Goal: Task Accomplishment & Management: Complete application form

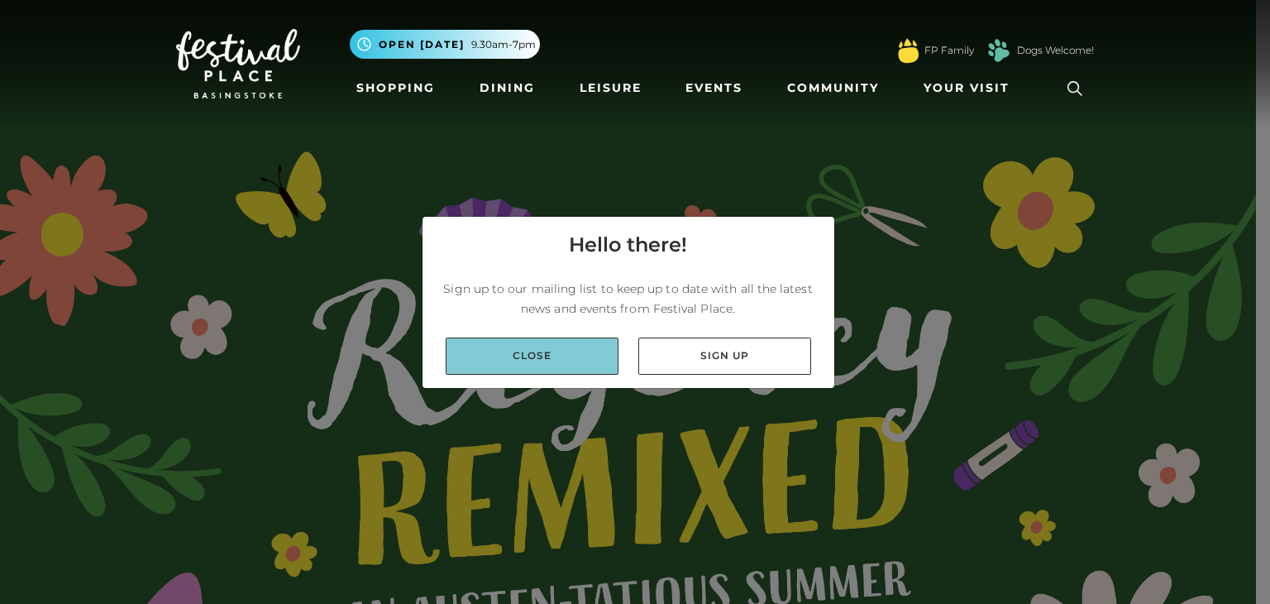
click at [512, 347] on link "Close" at bounding box center [532, 355] width 173 height 37
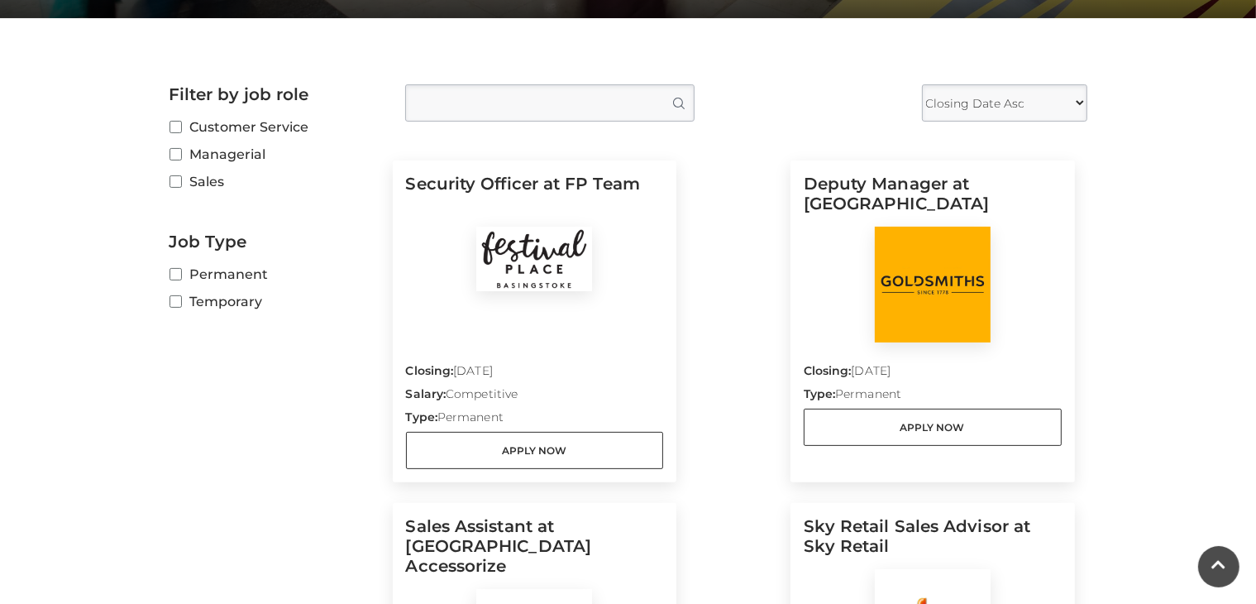
scroll to position [374, 0]
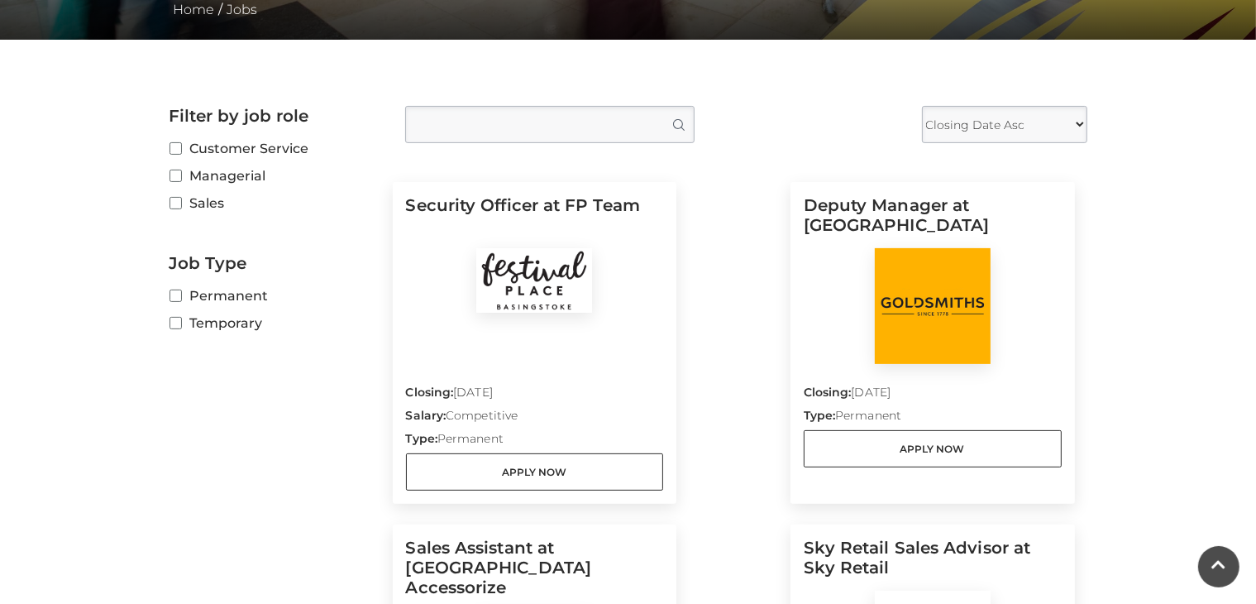
click at [1056, 129] on select "Closing Date Asc Closing Date Desc" at bounding box center [1004, 124] width 165 height 37
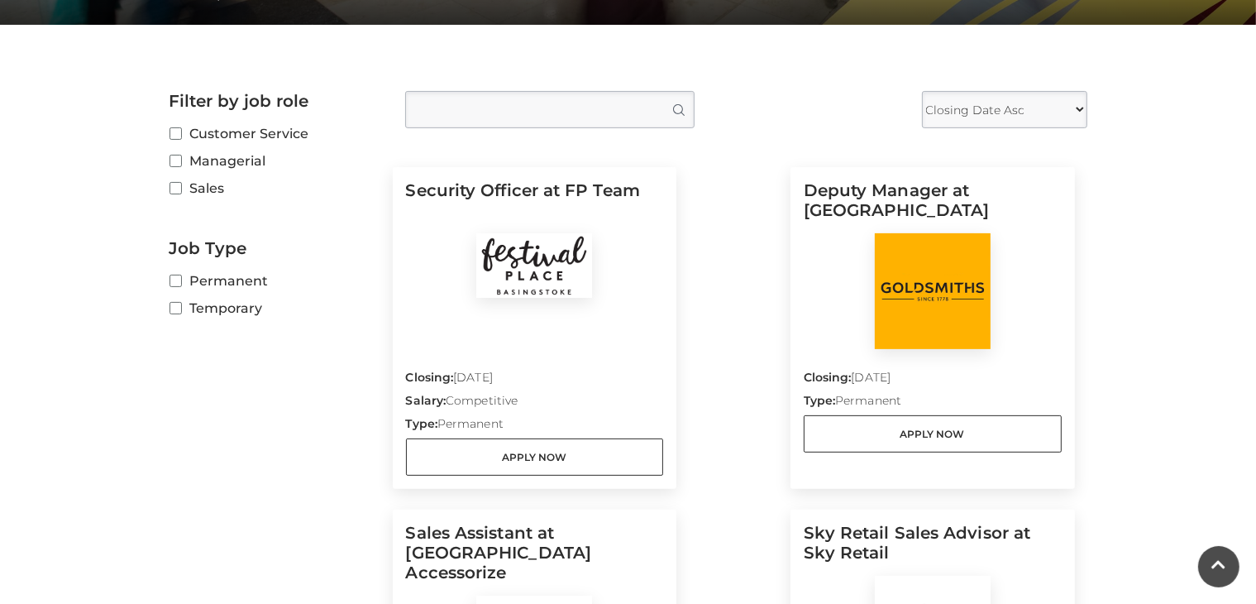
scroll to position [388, 0]
click at [238, 305] on label "Temporary" at bounding box center [275, 309] width 211 height 21
click at [180, 305] on input "Temporary" at bounding box center [175, 309] width 11 height 11
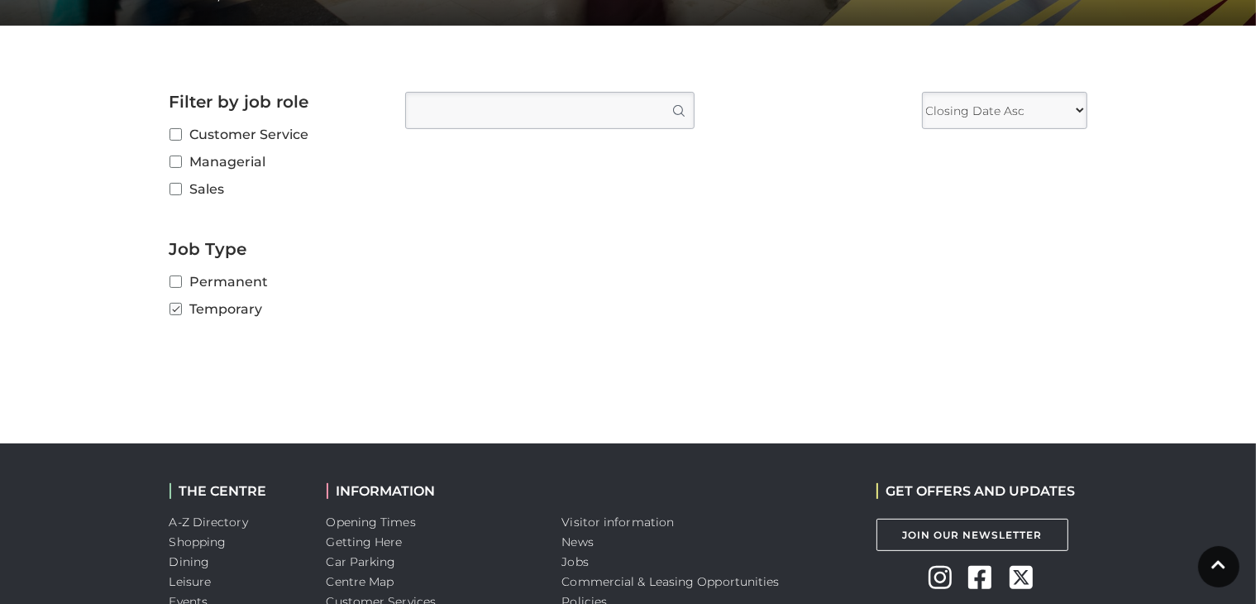
click at [241, 311] on label "Temporary" at bounding box center [275, 309] width 211 height 21
click at [180, 311] on input "Temporary" at bounding box center [175, 309] width 11 height 11
checkbox input "false"
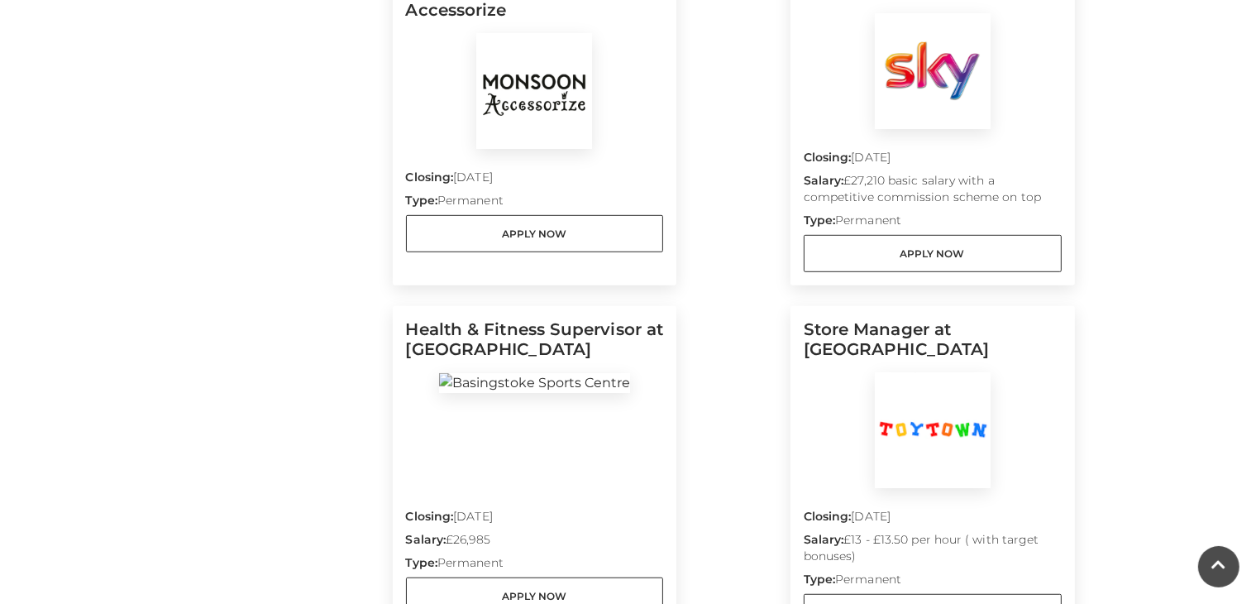
click at [946, 163] on p "Closing: 30 Sep 2025" at bounding box center [933, 160] width 258 height 23
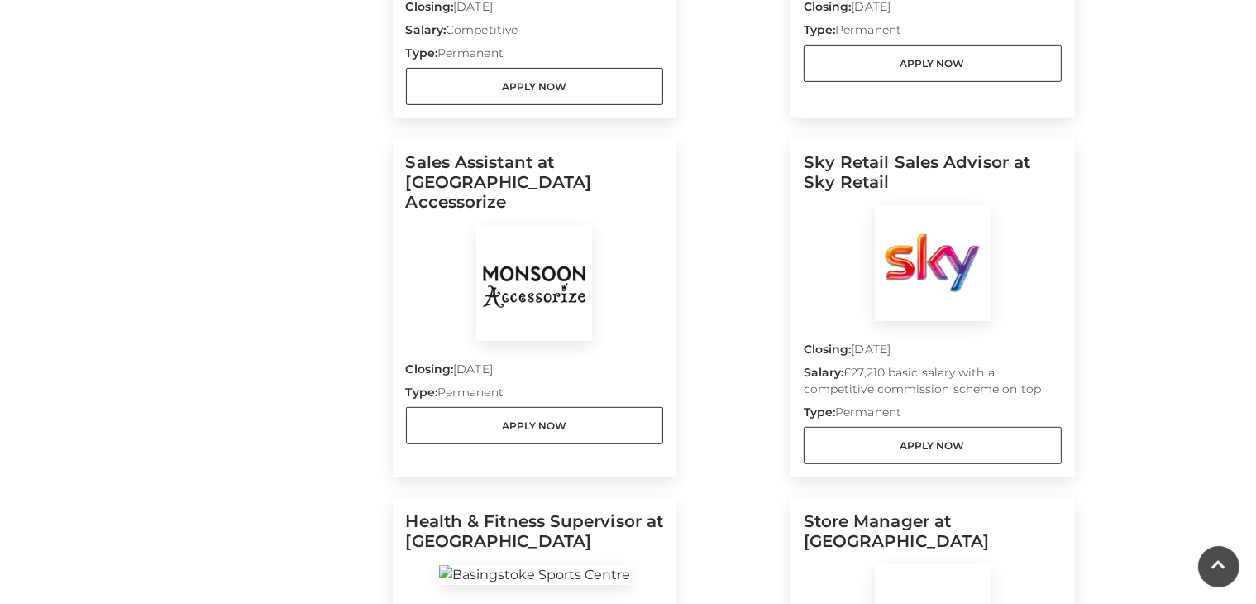
scroll to position [744, 0]
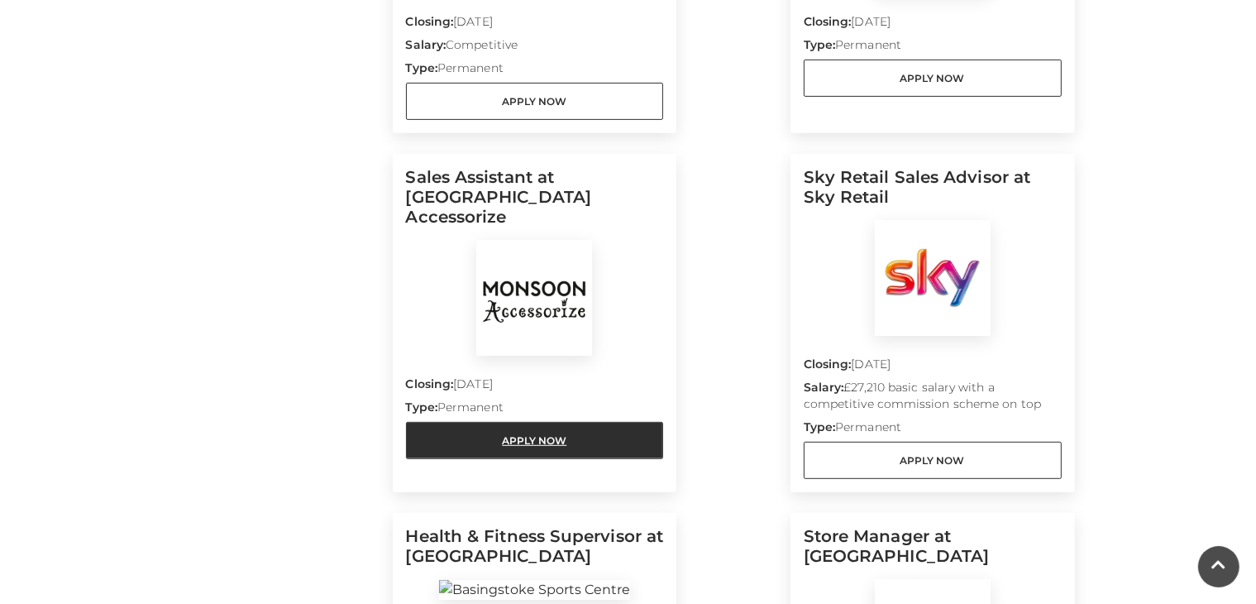
click at [523, 423] on link "Apply Now" at bounding box center [535, 440] width 258 height 37
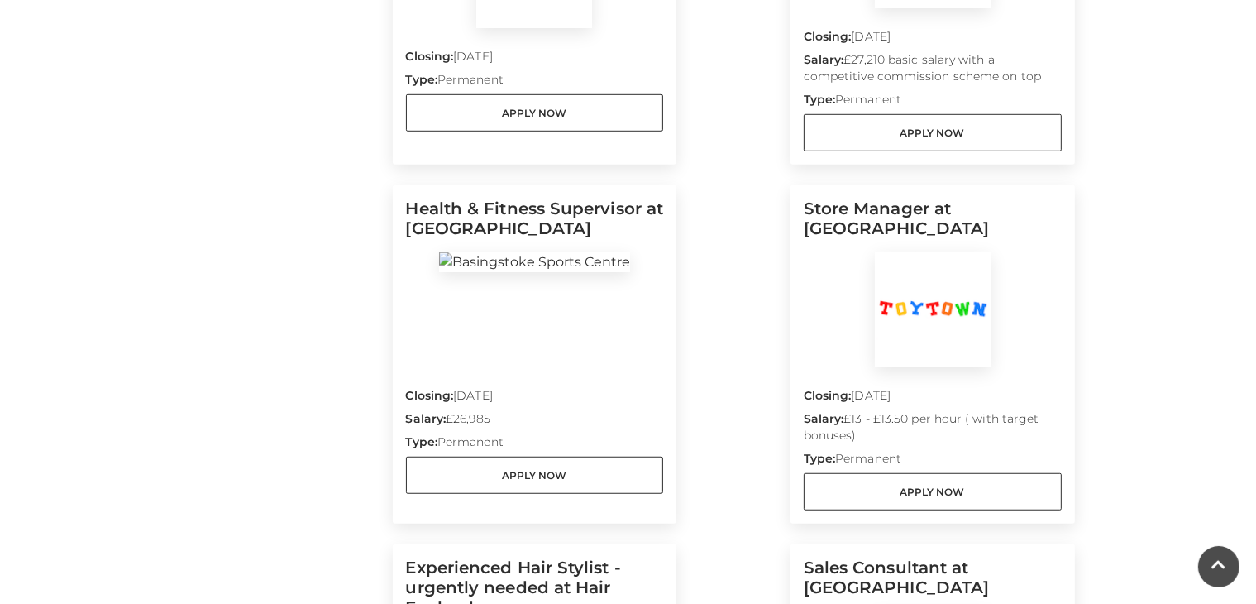
scroll to position [1075, 0]
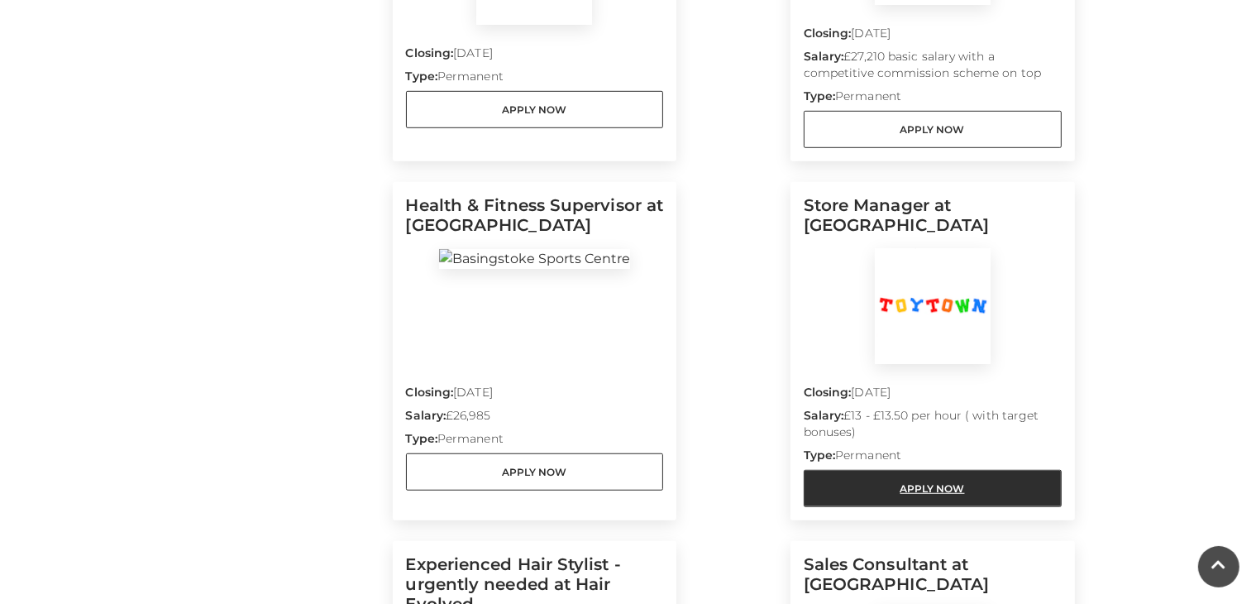
click at [844, 491] on link "Apply Now" at bounding box center [933, 488] width 258 height 37
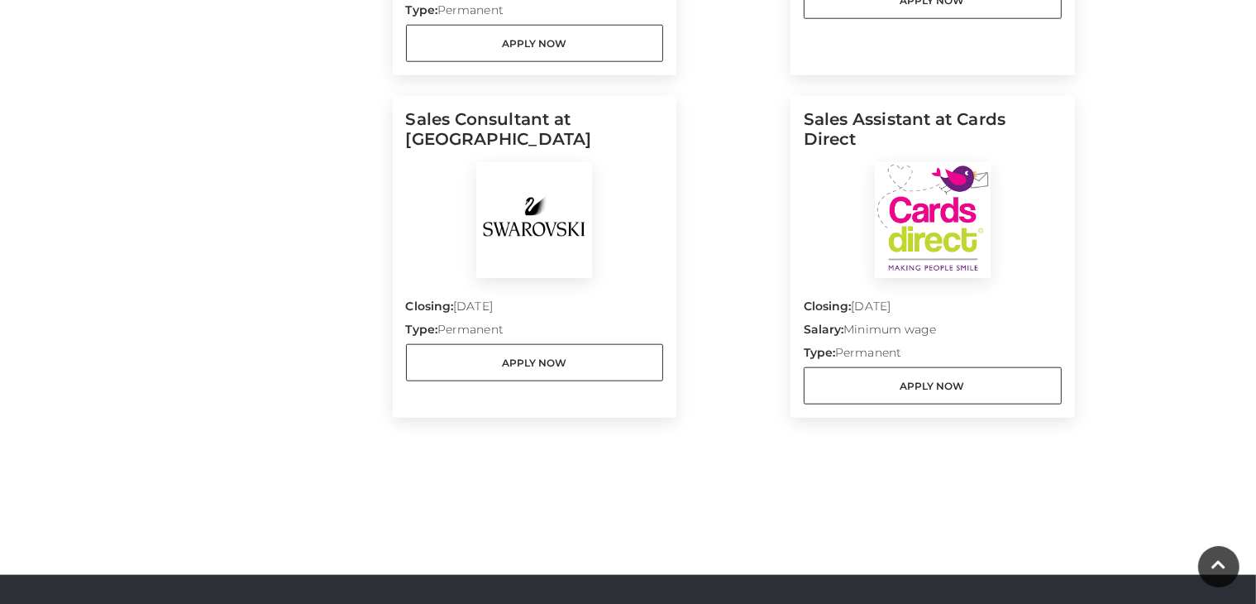
scroll to position [1891, 0]
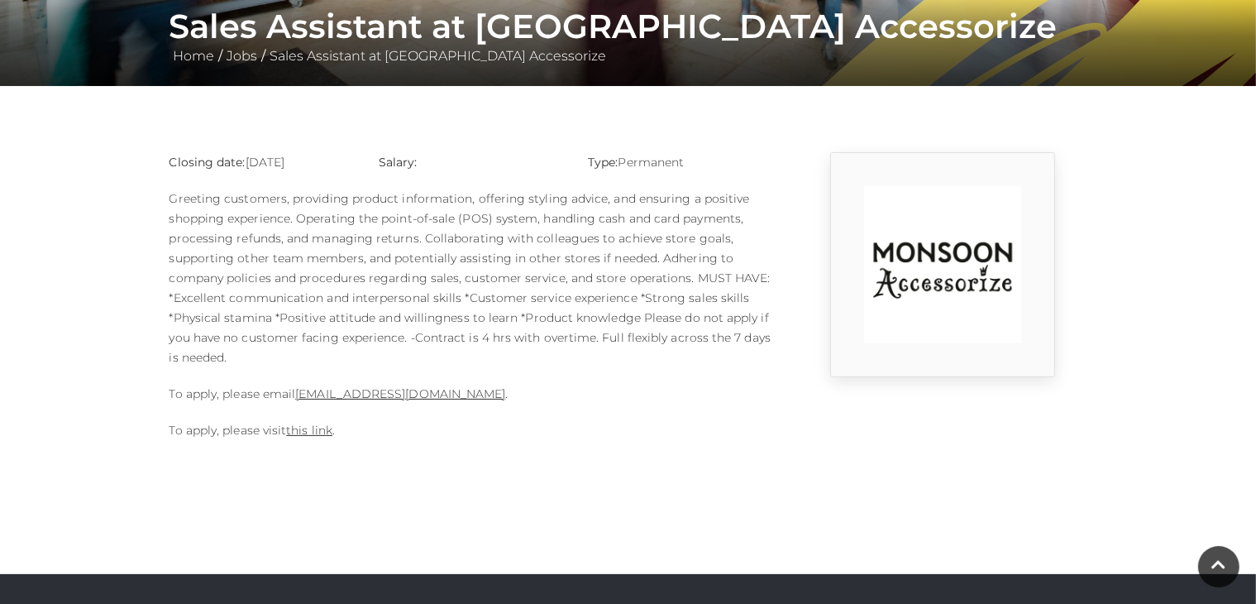
scroll to position [354, 0]
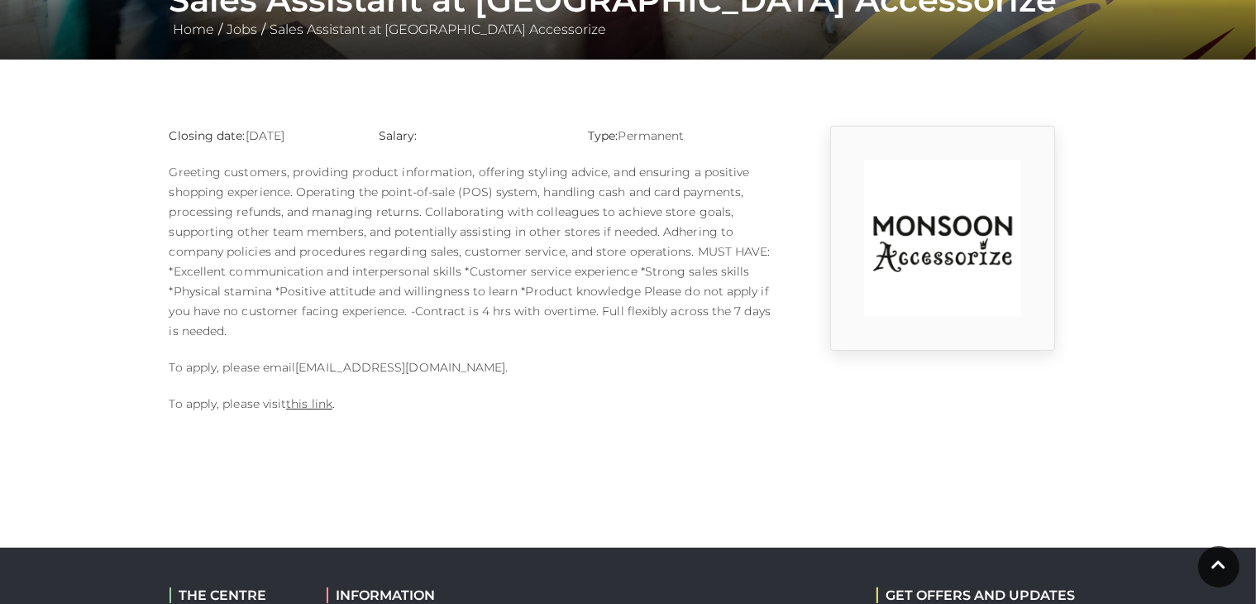
click at [475, 365] on link "[EMAIL_ADDRESS][DOMAIN_NAME]" at bounding box center [400, 367] width 210 height 15
click at [321, 408] on link "this link" at bounding box center [309, 403] width 46 height 15
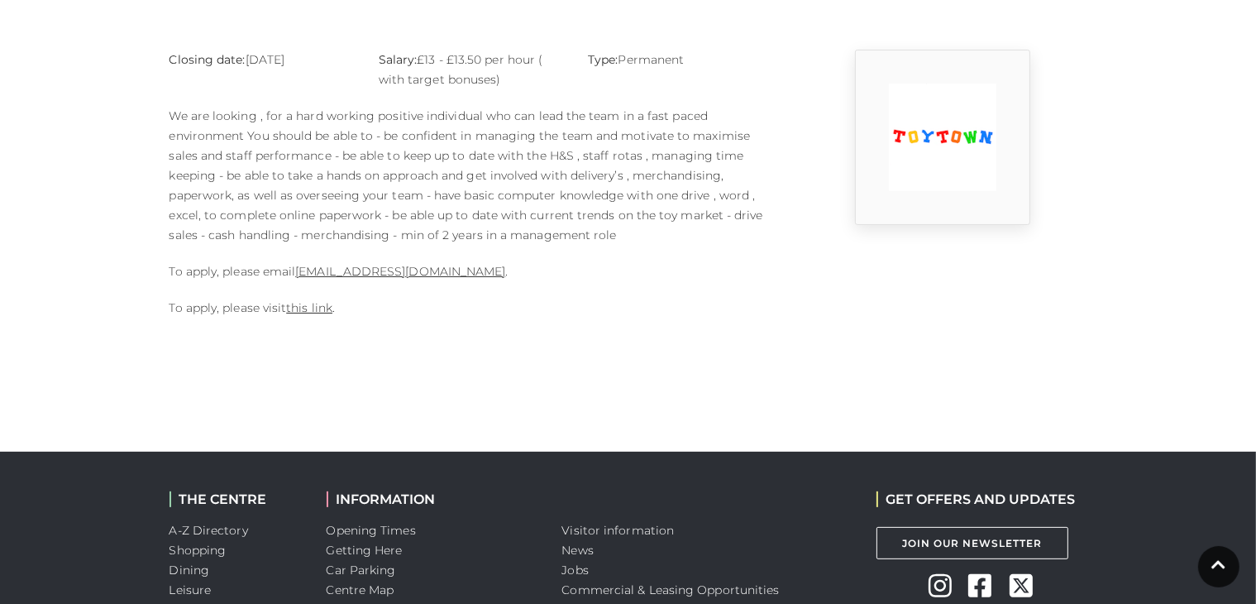
scroll to position [432, 0]
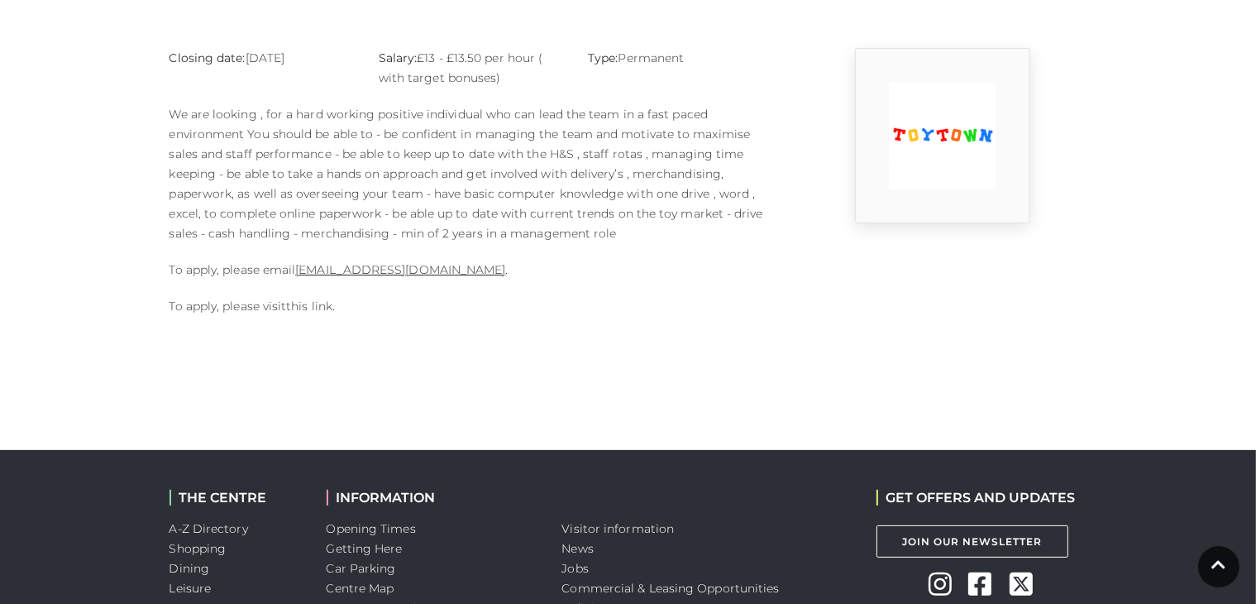
click at [297, 309] on link "this link" at bounding box center [309, 306] width 46 height 15
